Goal: Register for event/course

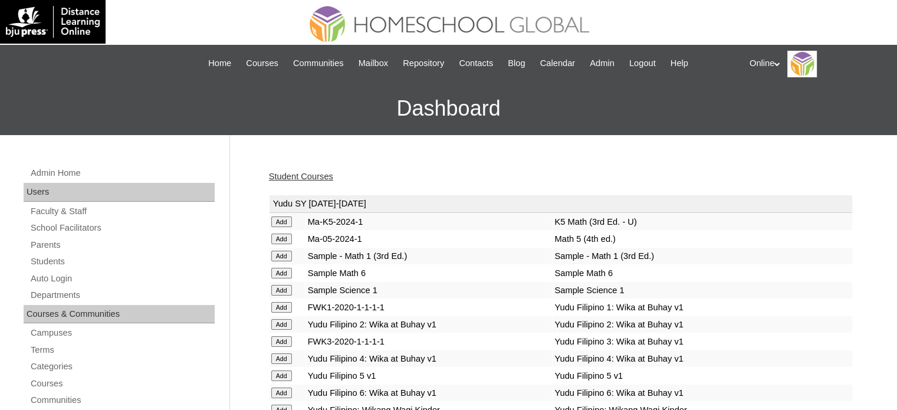
click at [324, 177] on link "Student Courses" at bounding box center [301, 176] width 64 height 9
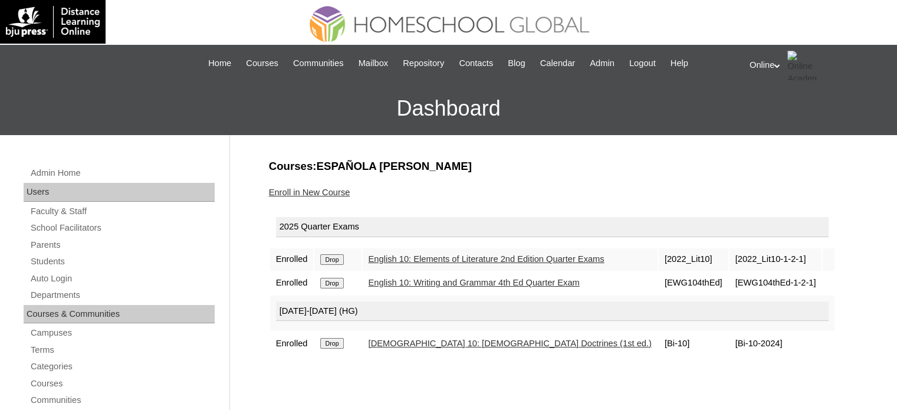
click at [338, 192] on link "Enroll in New Course" at bounding box center [309, 192] width 81 height 9
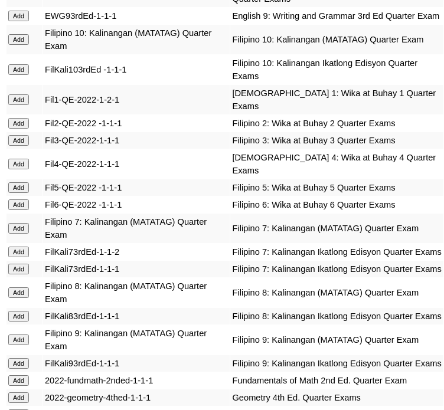
scroll to position [2183, 0]
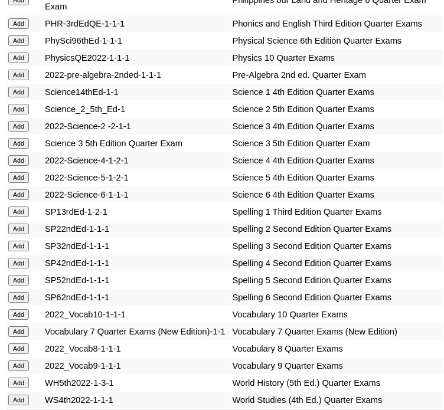
scroll to position [3009, 0]
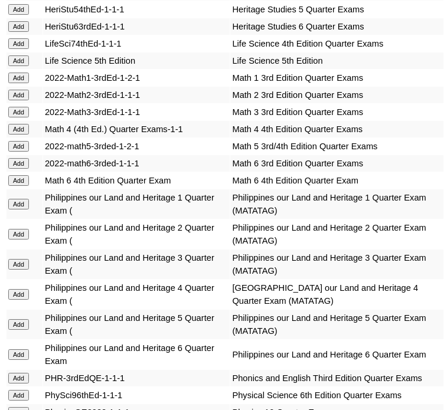
scroll to position [2655, 0]
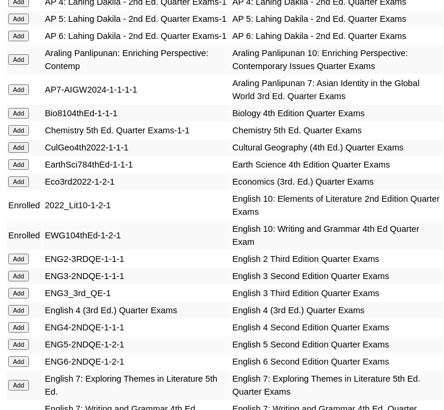
scroll to position [1652, 0]
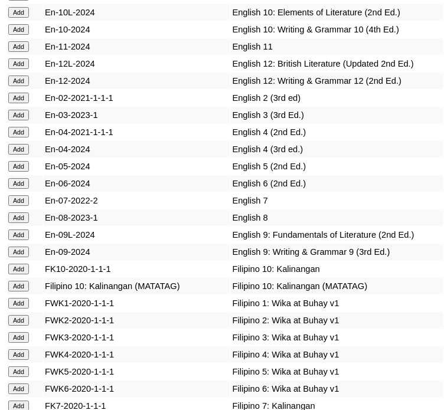
scroll to position [4307, 0]
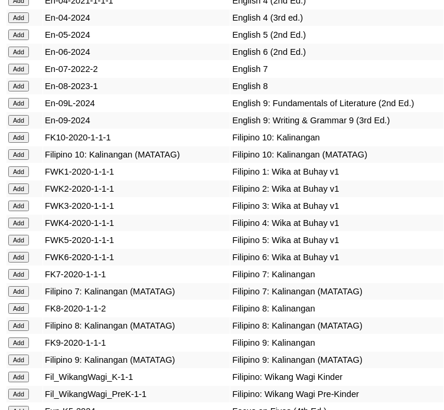
scroll to position [4602, 0]
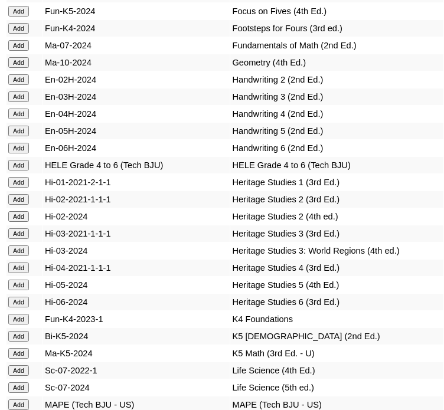
scroll to position [4838, 0]
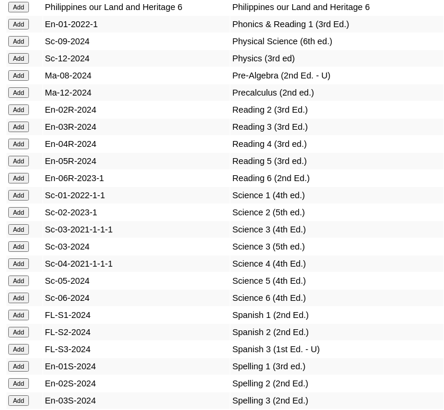
scroll to position [5605, 0]
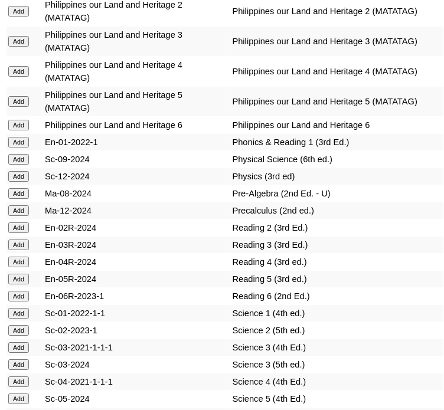
scroll to position [5487, 0]
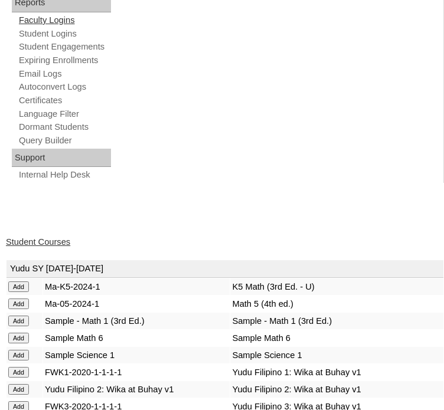
scroll to position [885, 0]
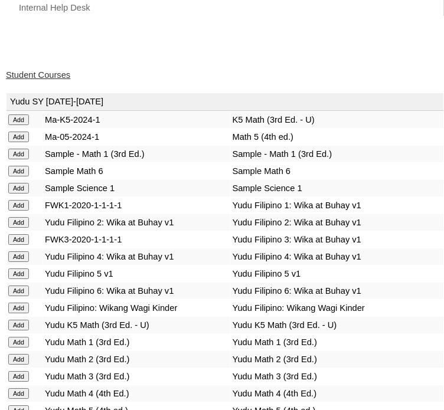
click at [64, 80] on link "Student Courses" at bounding box center [38, 74] width 64 height 9
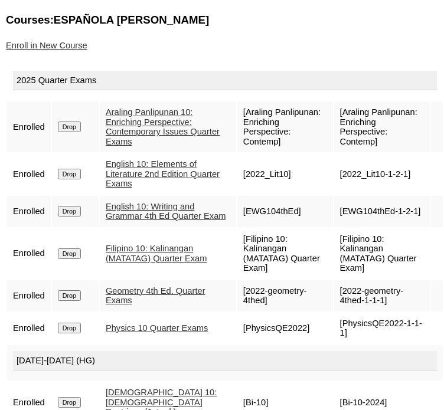
scroll to position [926, 0]
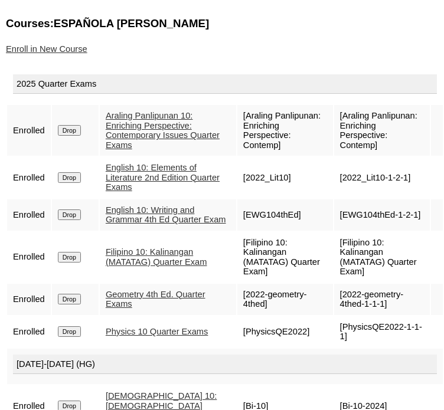
click at [51, 54] on link "Enroll in New Course" at bounding box center [46, 48] width 81 height 9
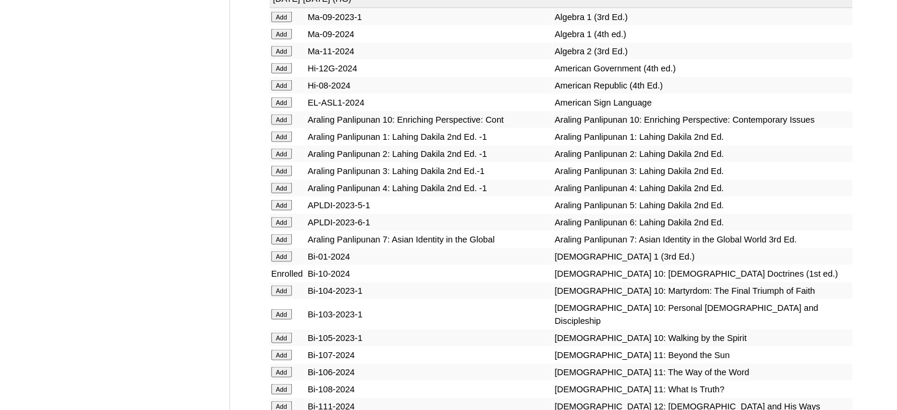
scroll to position [2360, 0]
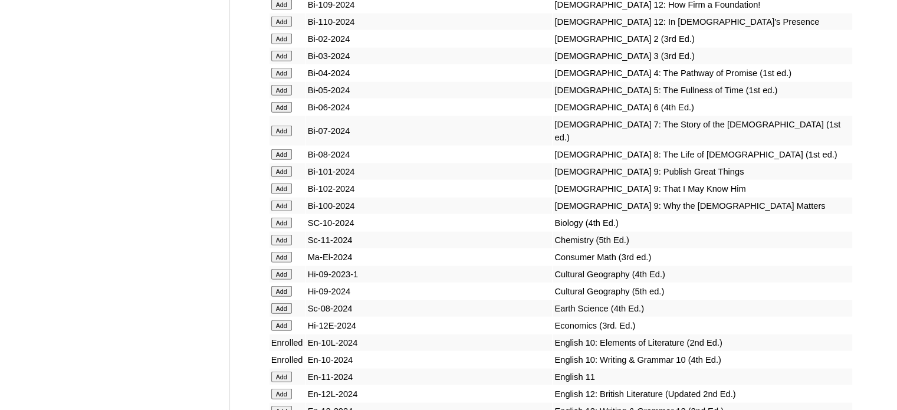
scroll to position [772, 0]
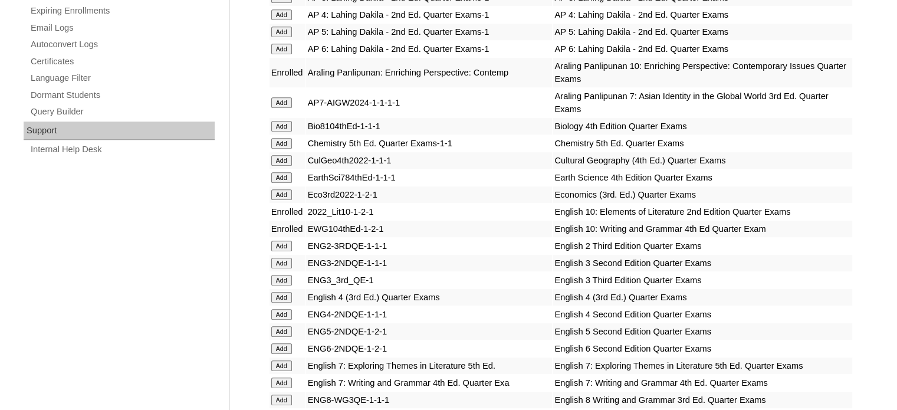
scroll to position [2107, 0]
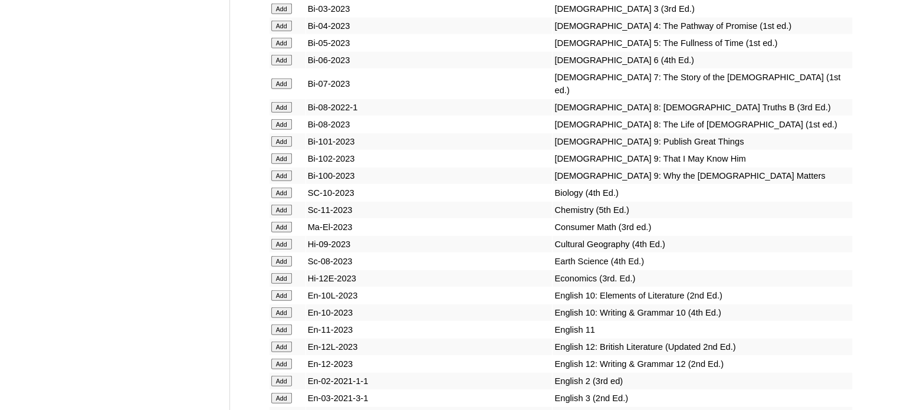
scroll to position [6272, 0]
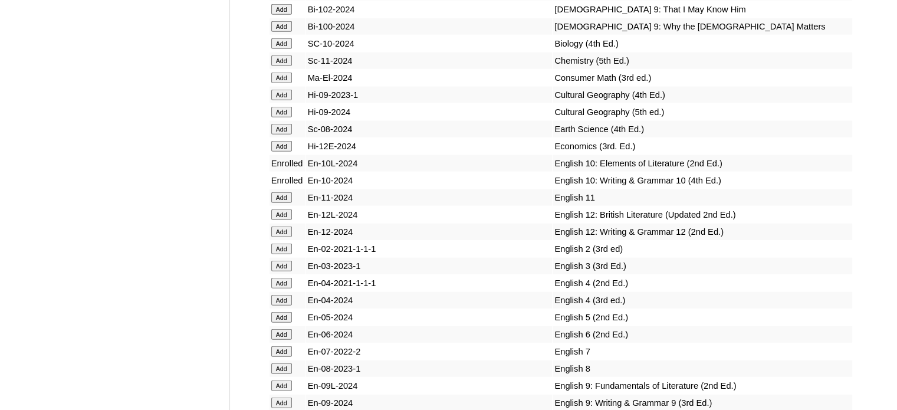
scroll to position [2950, 0]
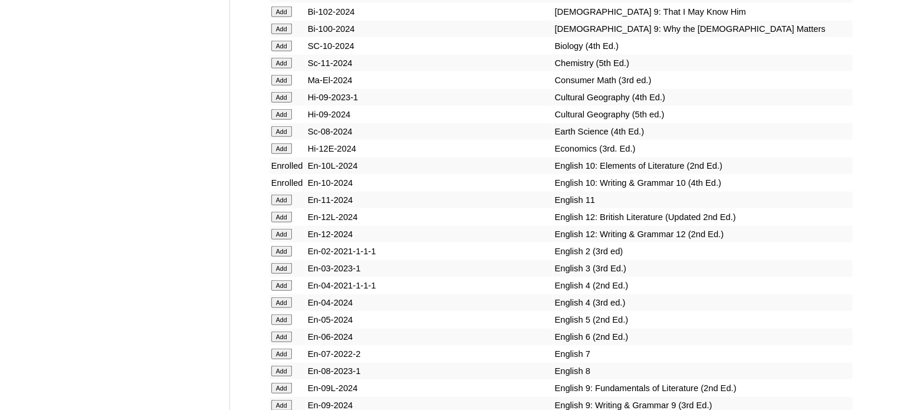
drag, startPoint x: 680, startPoint y: 137, endPoint x: 671, endPoint y: 131, distance: 10.5
click at [680, 123] on td "Cultural Geography (5th ed.)" at bounding box center [702, 114] width 299 height 17
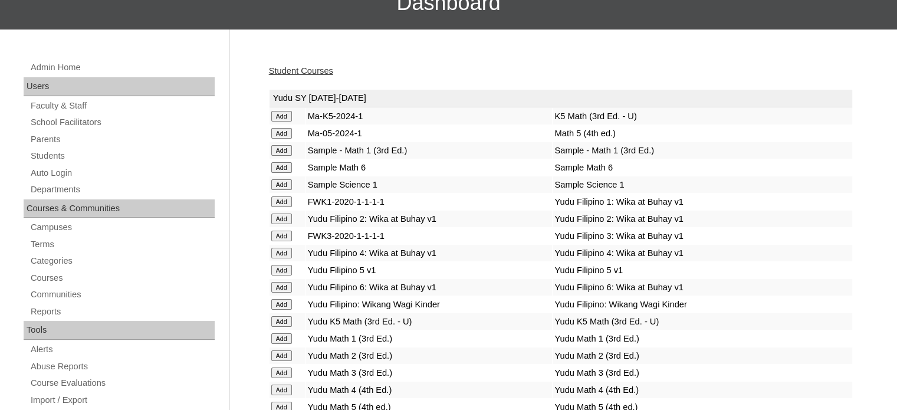
scroll to position [118, 0]
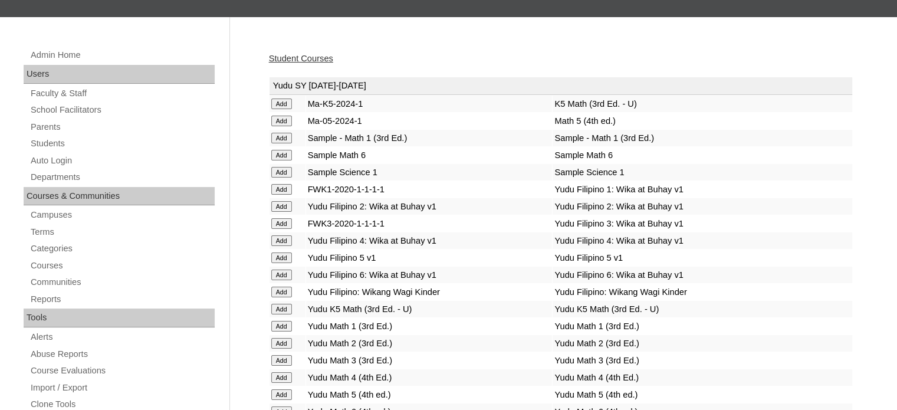
click at [304, 54] on link "Student Courses" at bounding box center [301, 58] width 64 height 9
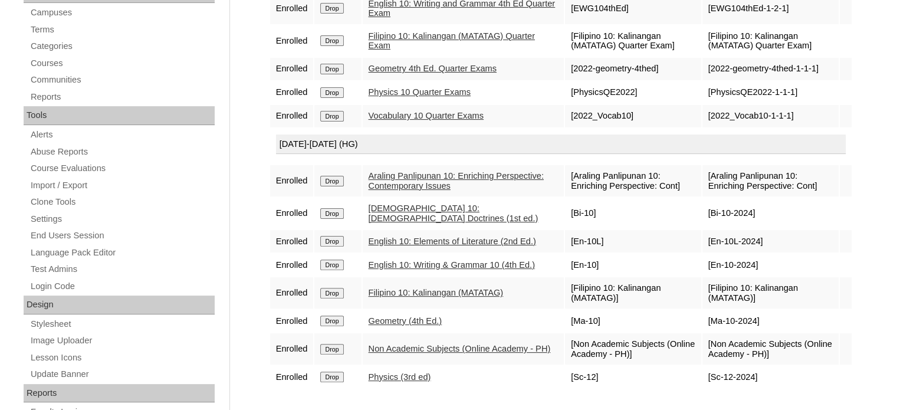
scroll to position [354, 0]
